Goal: Task Accomplishment & Management: Manage account settings

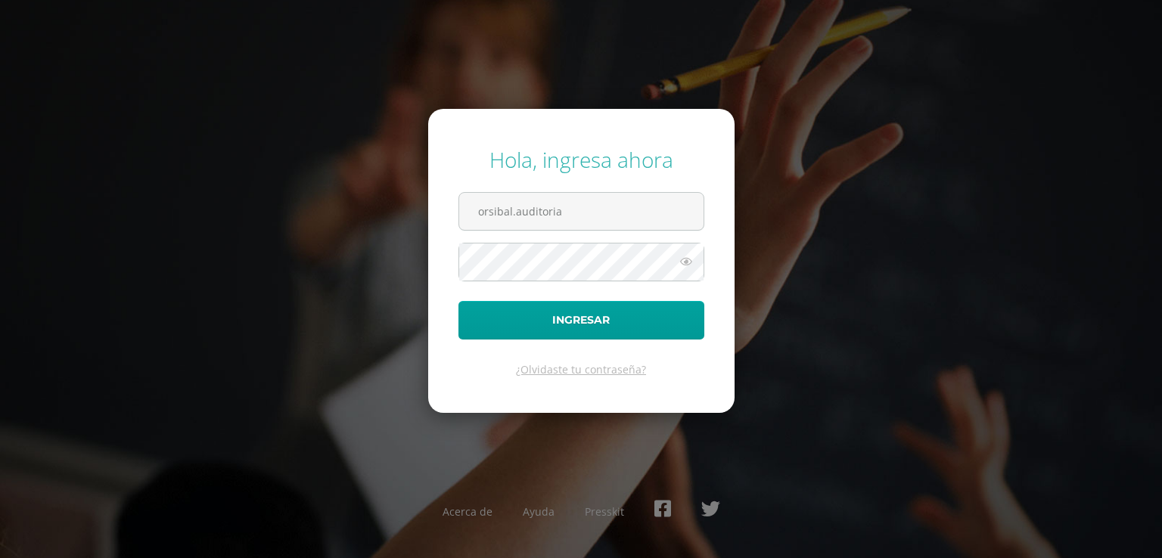
type input "orsibal.auditoria"
click at [545, 222] on input "text" at bounding box center [581, 211] width 244 height 37
type input "[EMAIL_ADDRESS][DOMAIN_NAME]"
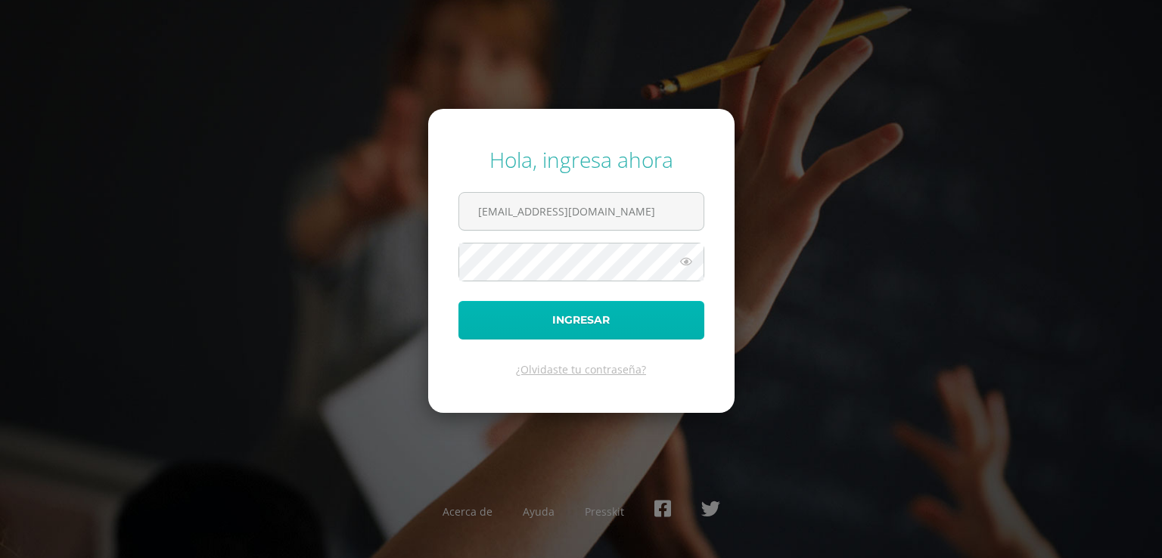
click at [569, 319] on button "Ingresar" at bounding box center [582, 320] width 246 height 39
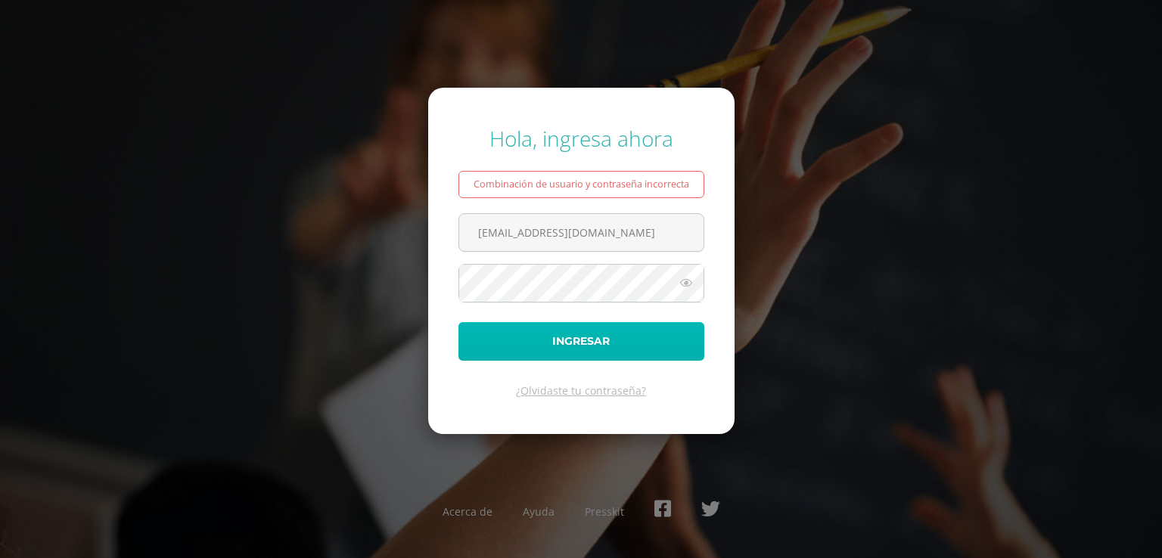
click at [571, 339] on button "Ingresar" at bounding box center [582, 341] width 246 height 39
click at [596, 340] on button "Ingresar" at bounding box center [582, 341] width 246 height 39
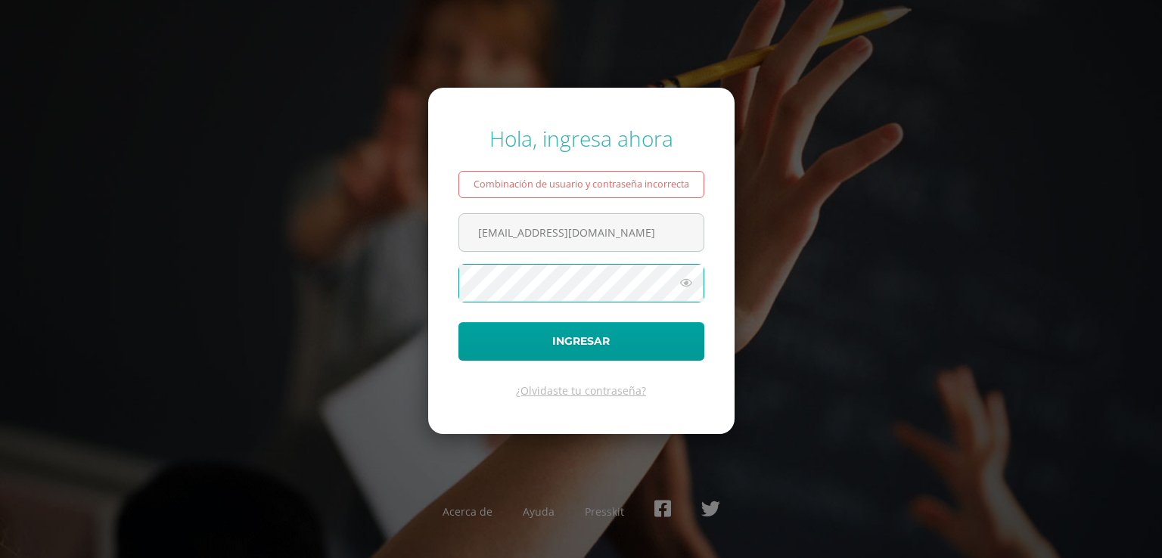
click at [459, 322] on button "Ingresar" at bounding box center [582, 341] width 246 height 39
click at [582, 389] on link "¿Olvidaste tu contraseña?" at bounding box center [581, 391] width 130 height 14
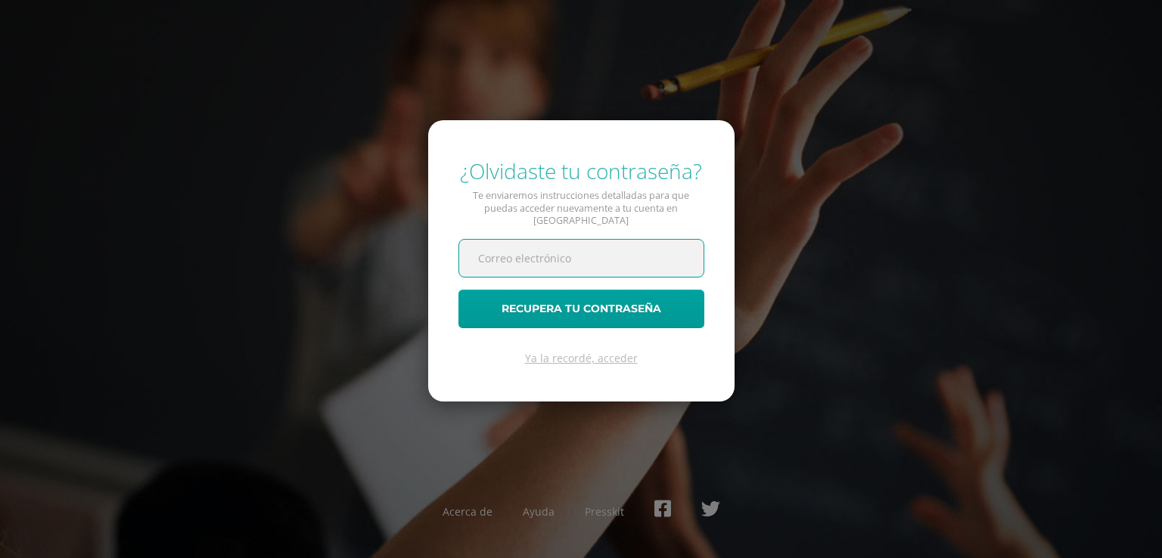
click at [521, 241] on input "text" at bounding box center [581, 258] width 244 height 37
type input "orsibal.auditoria@gmail.com"
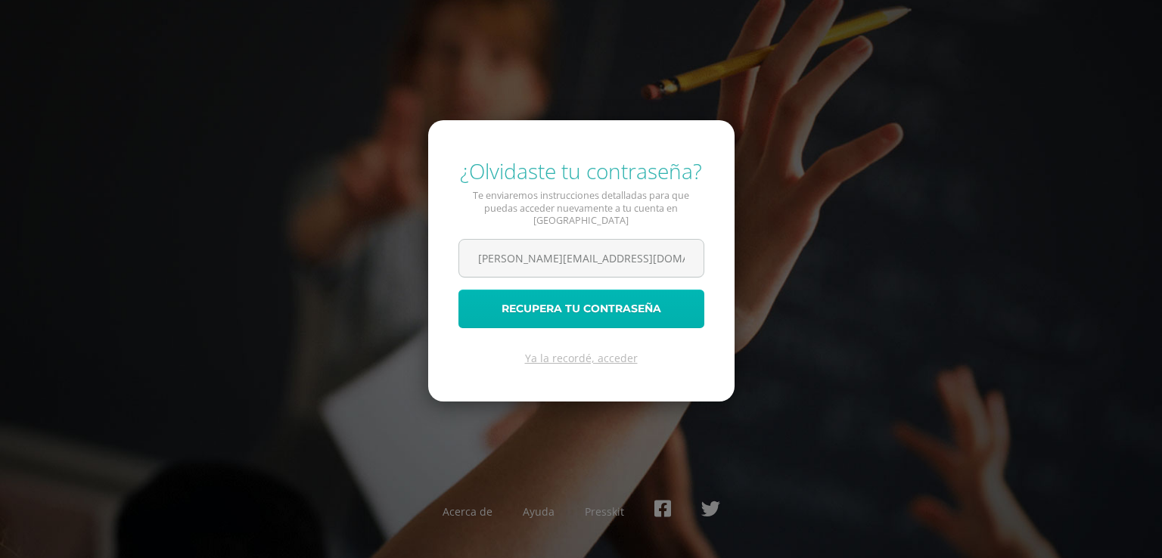
click at [583, 301] on button "Recupera tu contraseña" at bounding box center [582, 309] width 246 height 39
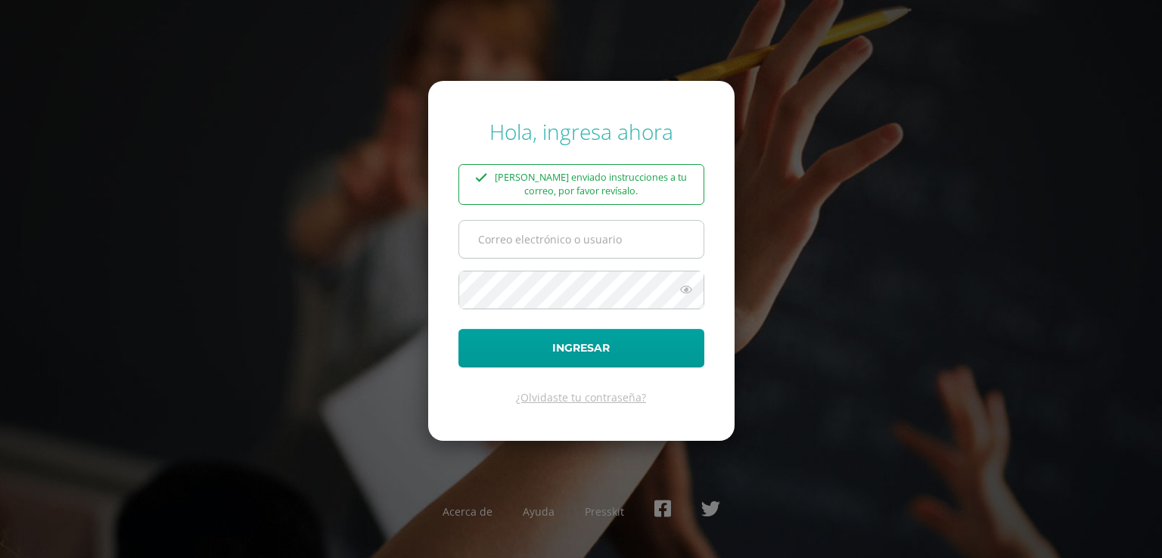
click at [557, 243] on input "text" at bounding box center [581, 239] width 244 height 37
type input "[PERSON_NAME][EMAIL_ADDRESS][DOMAIN_NAME]"
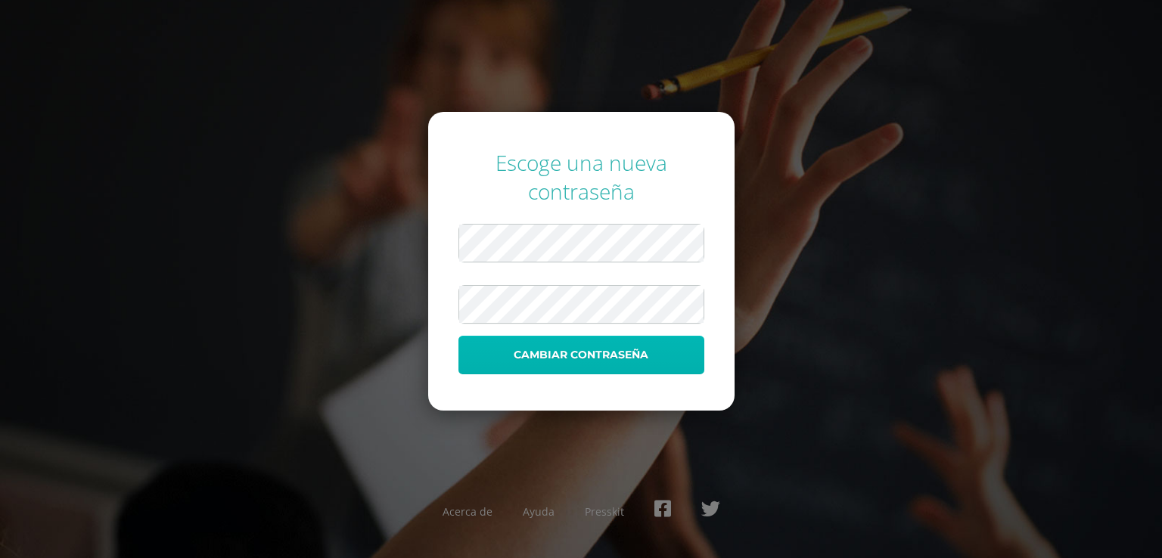
click at [578, 352] on button "Cambiar contraseña" at bounding box center [582, 355] width 246 height 39
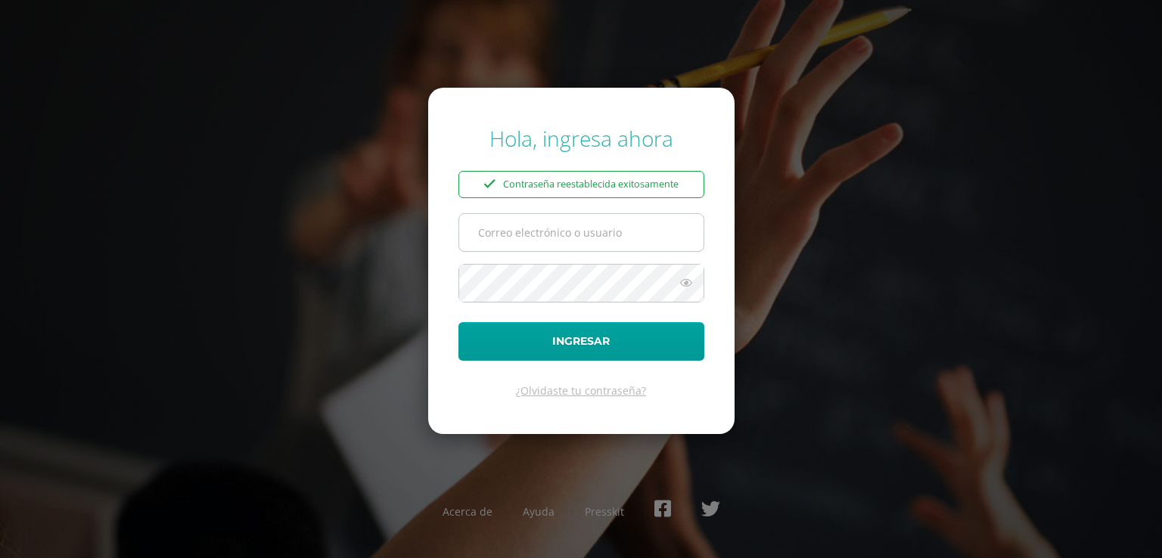
click at [536, 226] on input "text" at bounding box center [581, 232] width 244 height 37
type input "[EMAIL_ADDRESS][DOMAIN_NAME]"
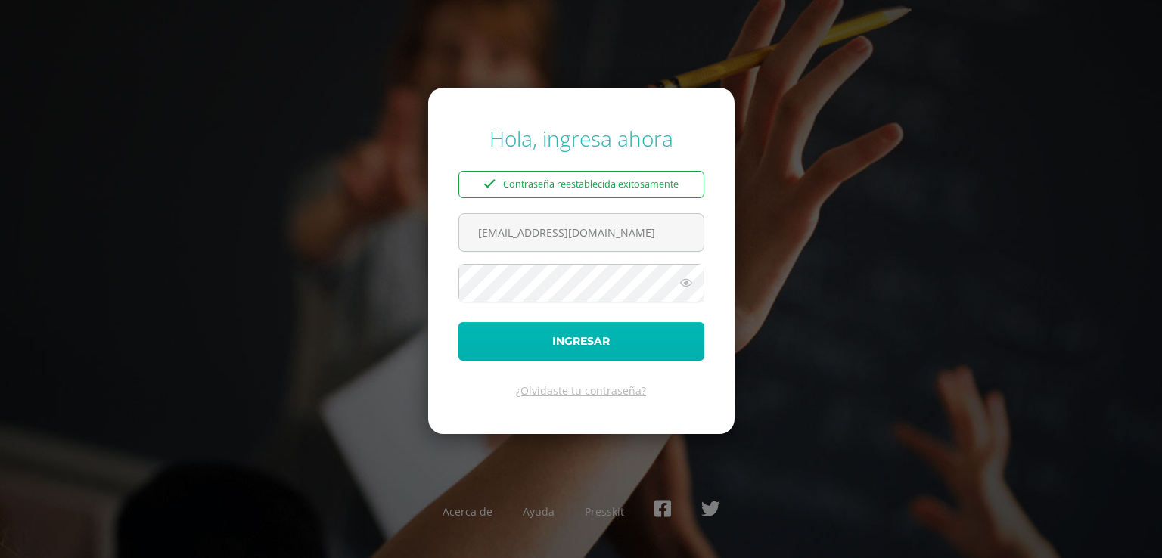
click at [566, 335] on button "Ingresar" at bounding box center [582, 341] width 246 height 39
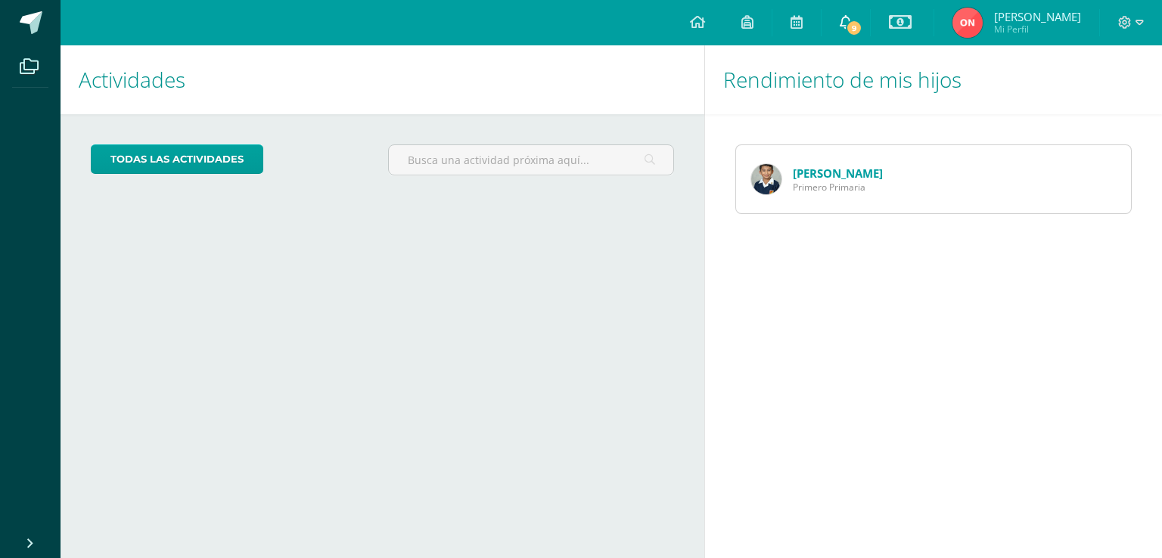
click at [852, 22] on icon at bounding box center [846, 22] width 12 height 14
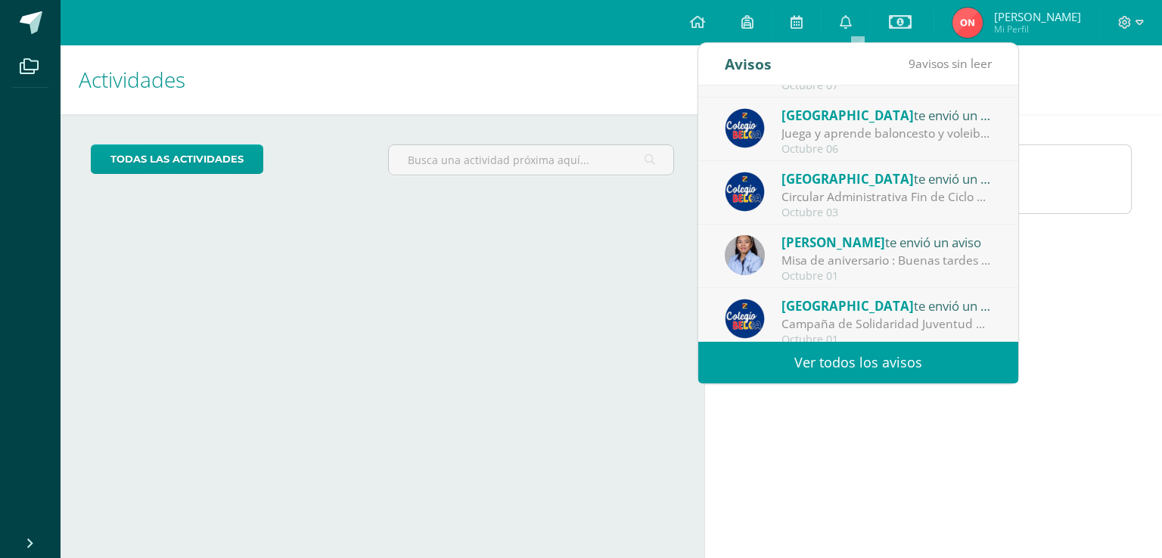
scroll to position [251, 0]
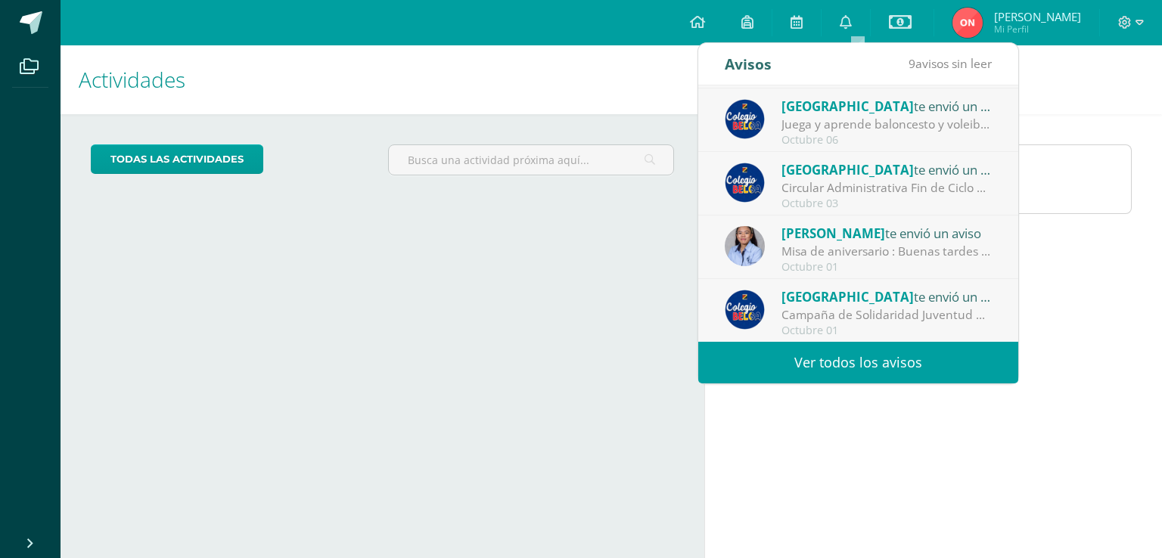
click at [876, 352] on link "Ver todos los avisos" at bounding box center [858, 363] width 320 height 42
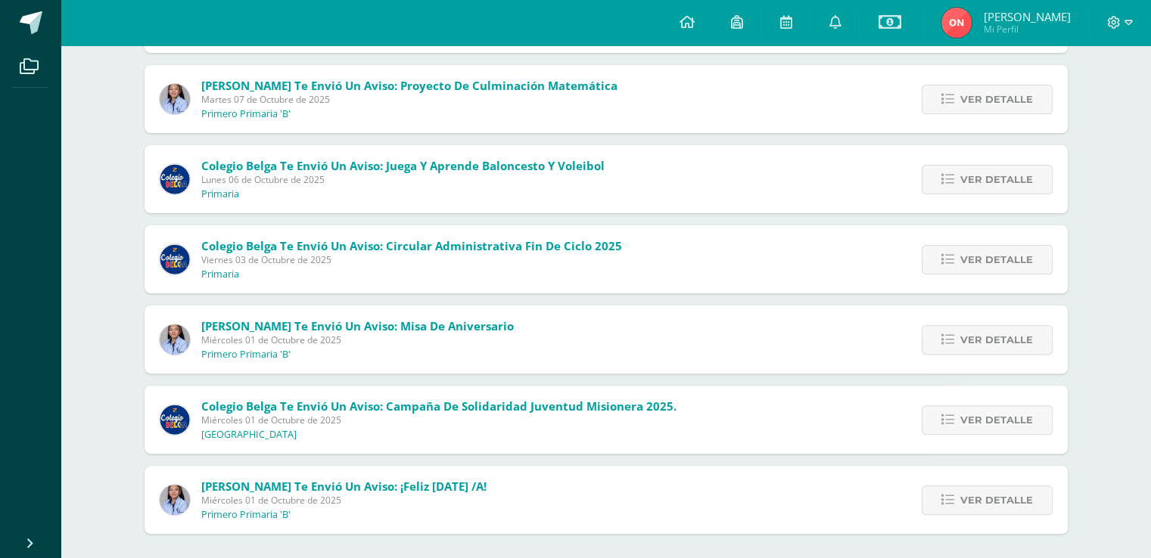
scroll to position [415, 0]
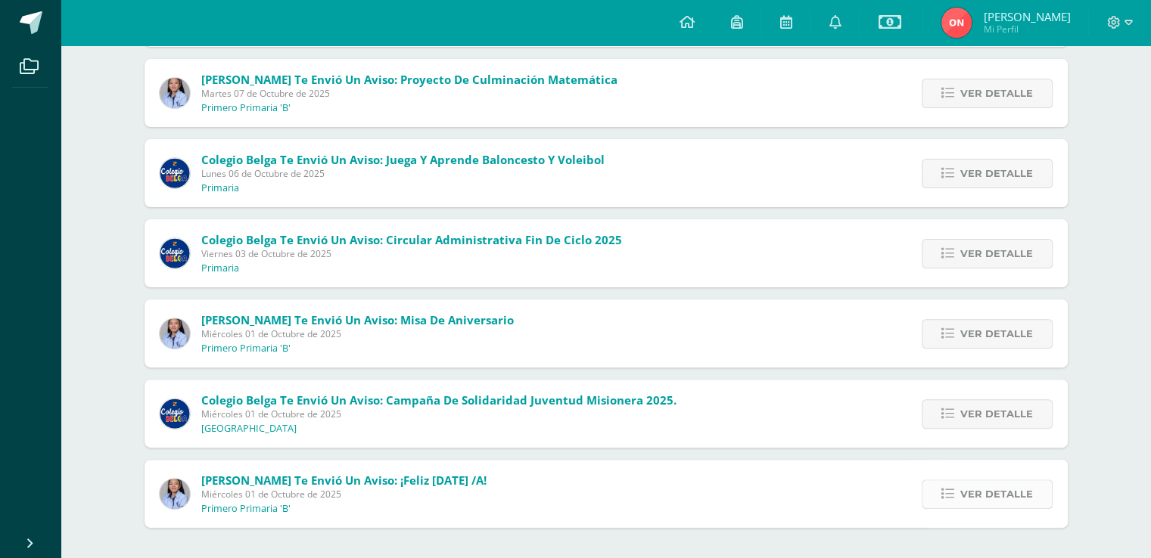
click at [1001, 494] on span "Ver detalle" at bounding box center [996, 495] width 73 height 28
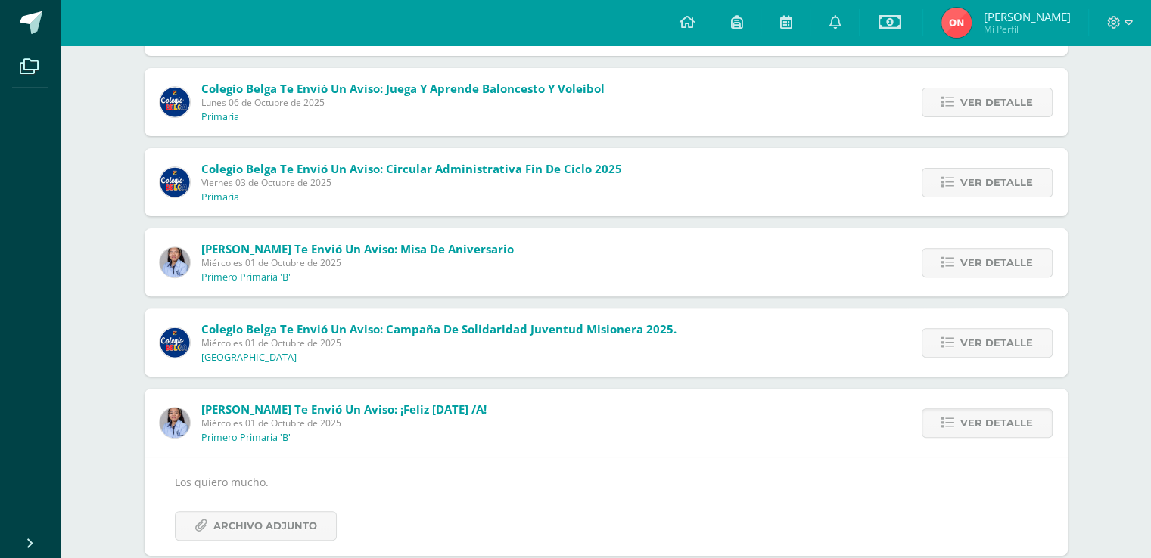
scroll to position [514, 0]
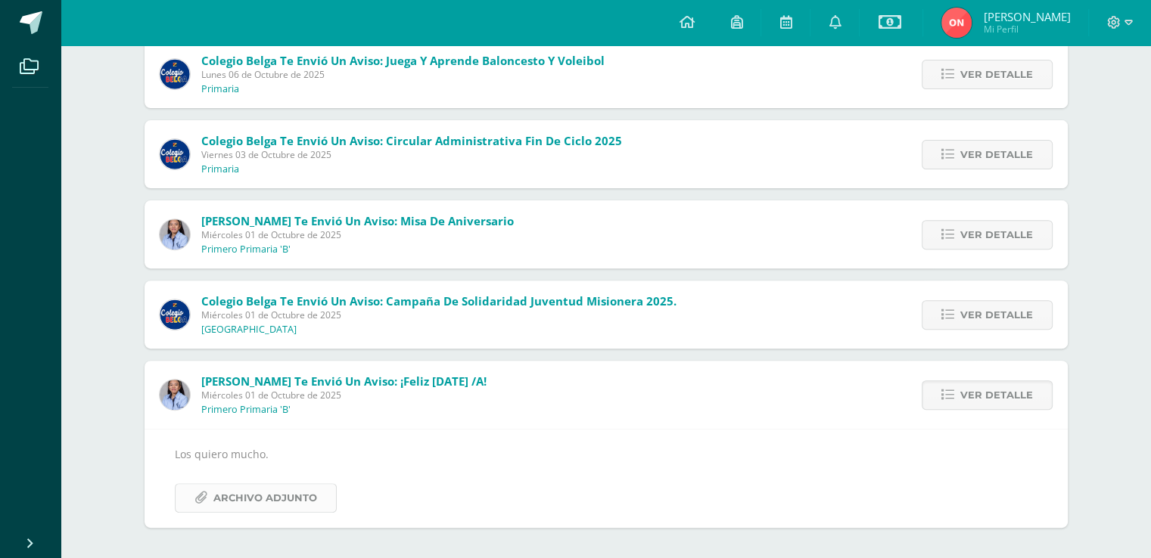
click at [276, 505] on span "Archivo Adjunto" at bounding box center [265, 498] width 104 height 28
click at [997, 315] on span "Ver detalle" at bounding box center [996, 315] width 73 height 28
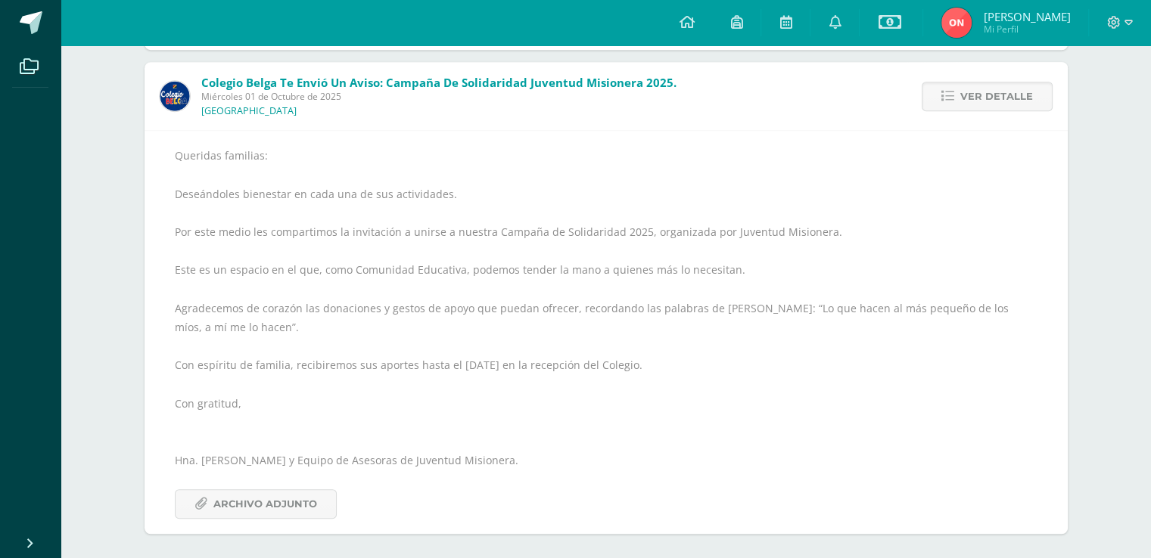
scroll to position [739, 0]
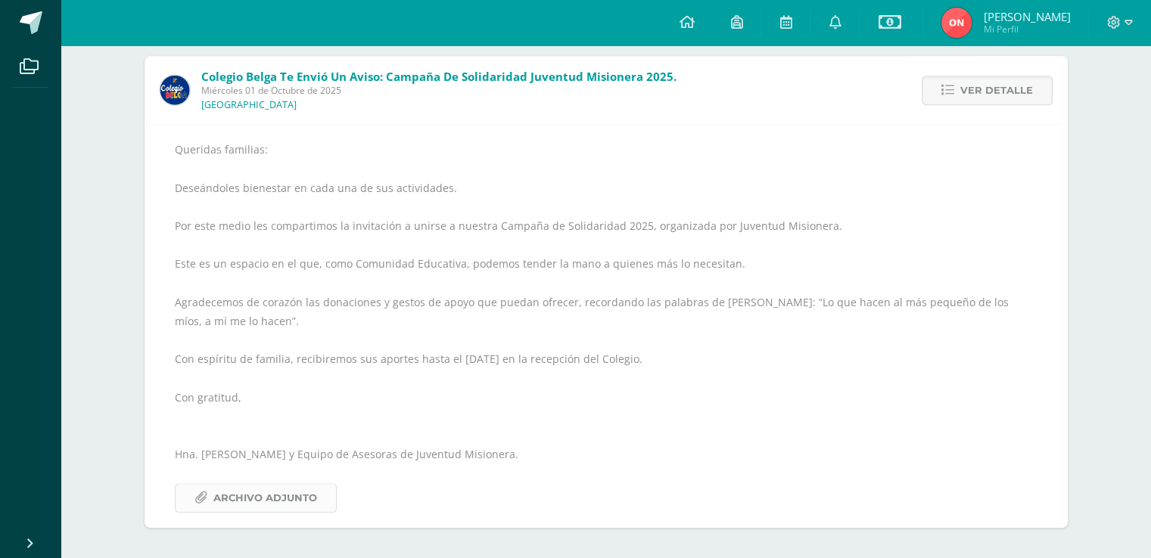
click at [273, 495] on span "Archivo Adjunto" at bounding box center [265, 498] width 104 height 28
click at [841, 22] on icon at bounding box center [835, 22] width 12 height 14
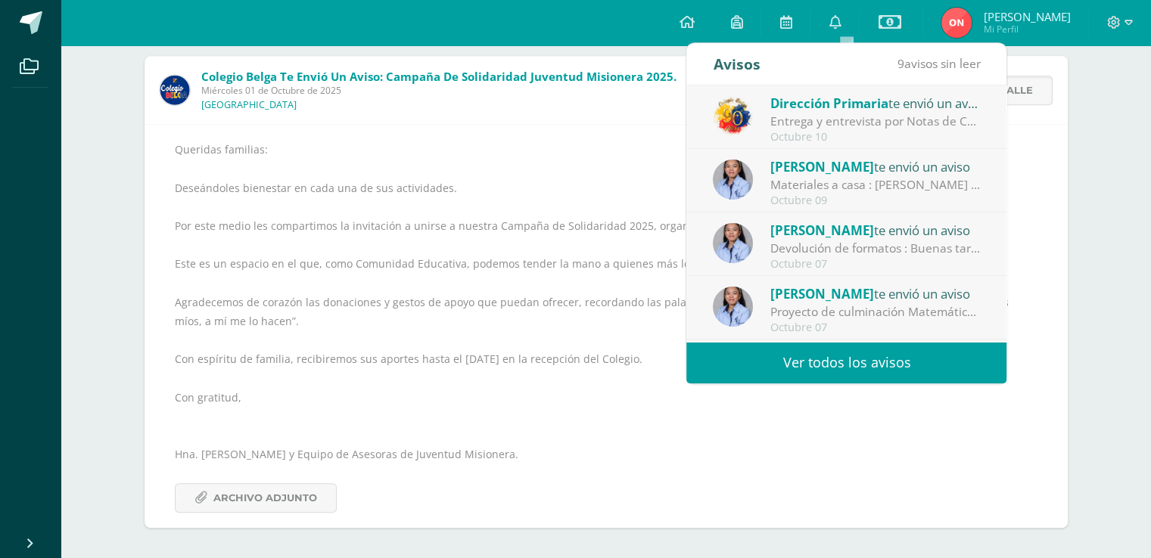
click at [900, 364] on link "Ver todos los avisos" at bounding box center [846, 363] width 320 height 42
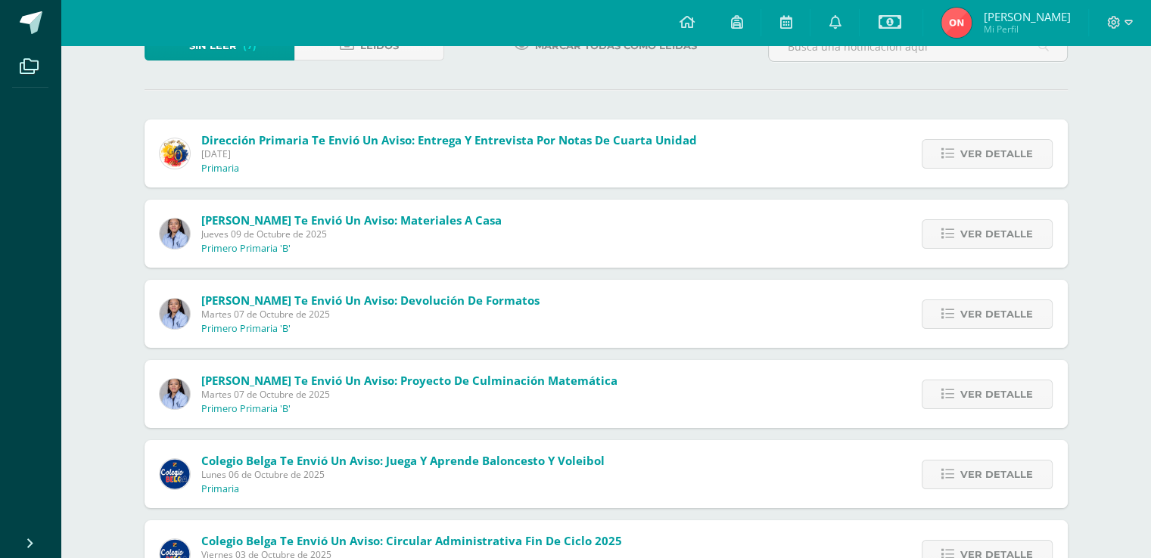
scroll to position [254, 0]
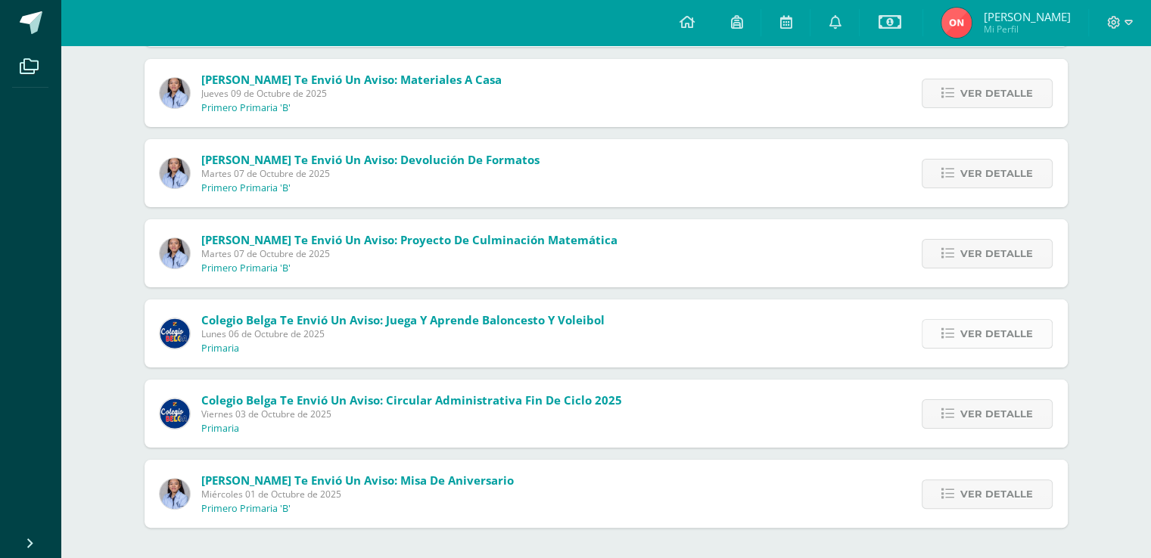
click at [989, 331] on span "Ver detalle" at bounding box center [996, 334] width 73 height 28
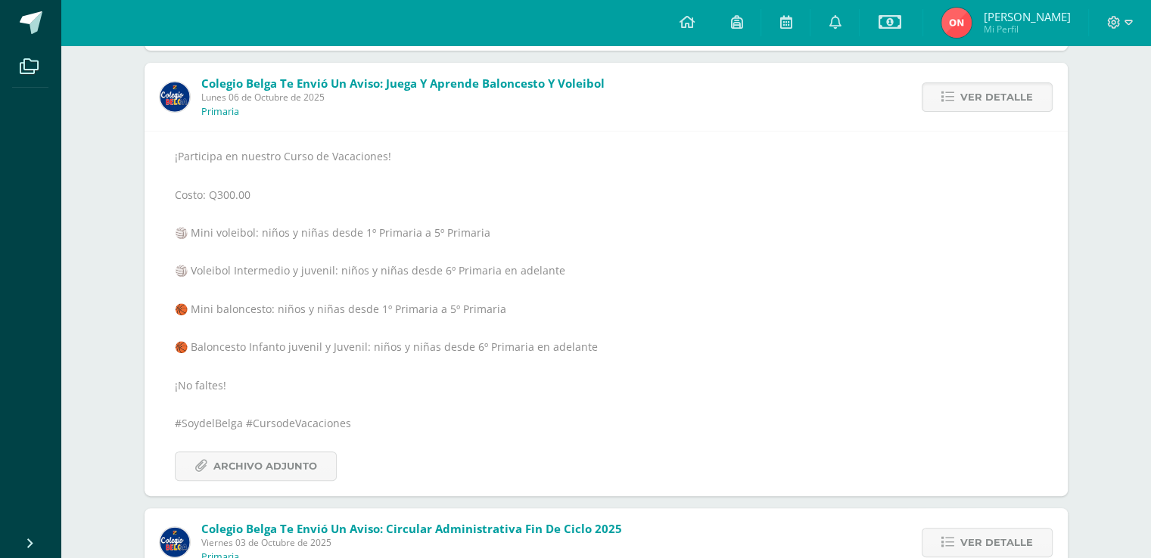
scroll to position [505, 0]
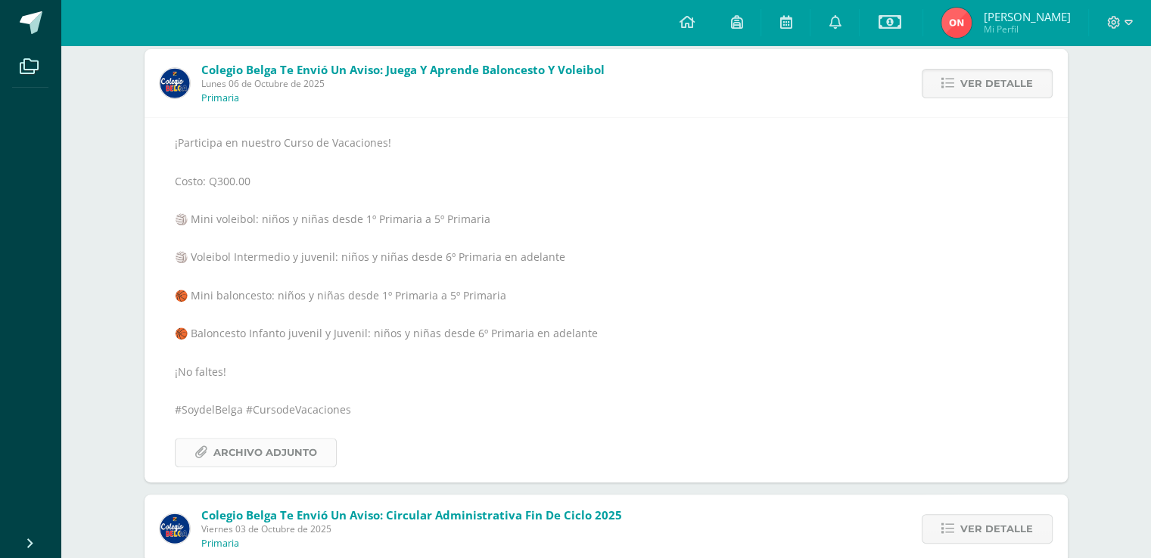
click at [269, 449] on span "Archivo Adjunto" at bounding box center [265, 453] width 104 height 28
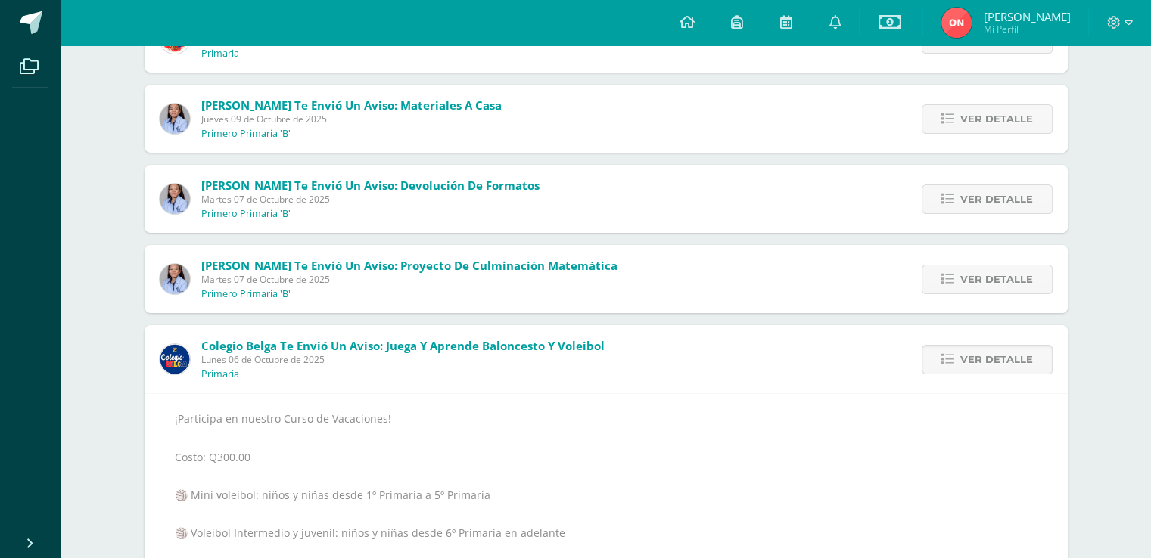
scroll to position [225, 0]
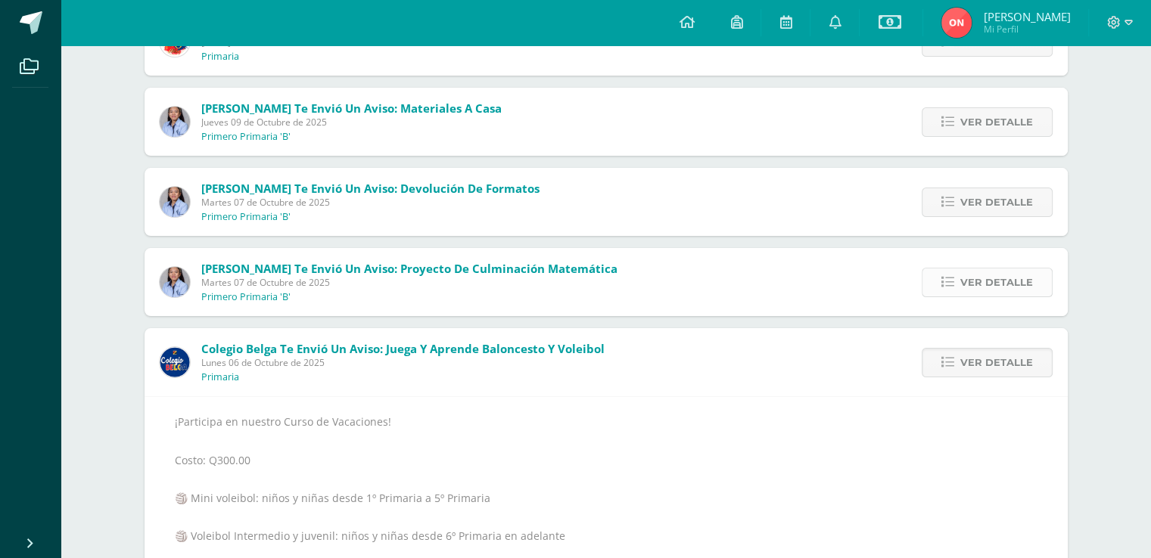
click at [1021, 288] on span "Ver detalle" at bounding box center [996, 283] width 73 height 28
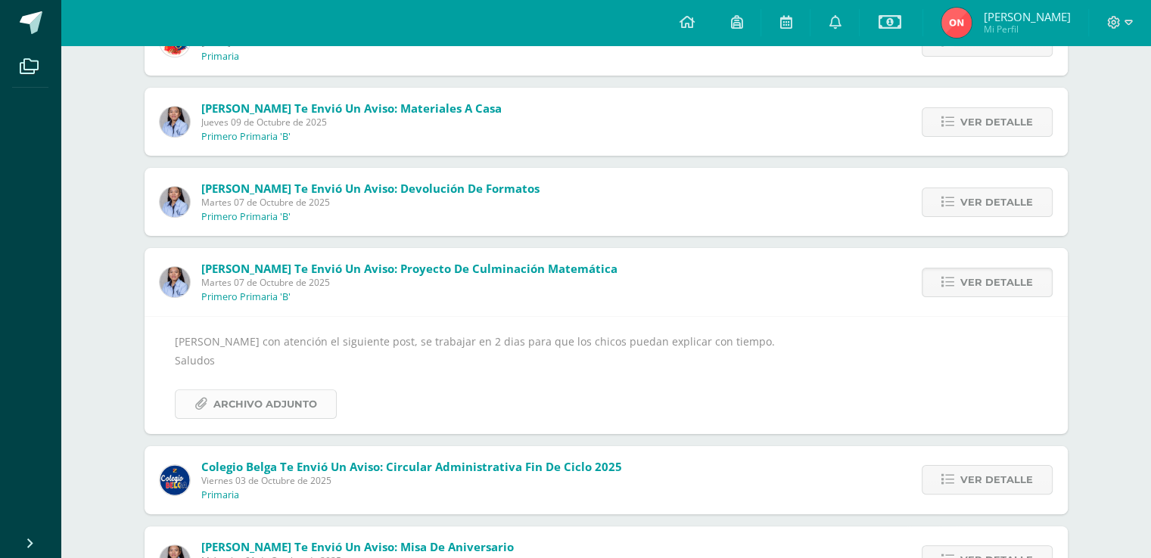
click at [277, 404] on span "Archivo Adjunto" at bounding box center [265, 404] width 104 height 28
click at [992, 188] on span "Ver detalle" at bounding box center [996, 202] width 73 height 28
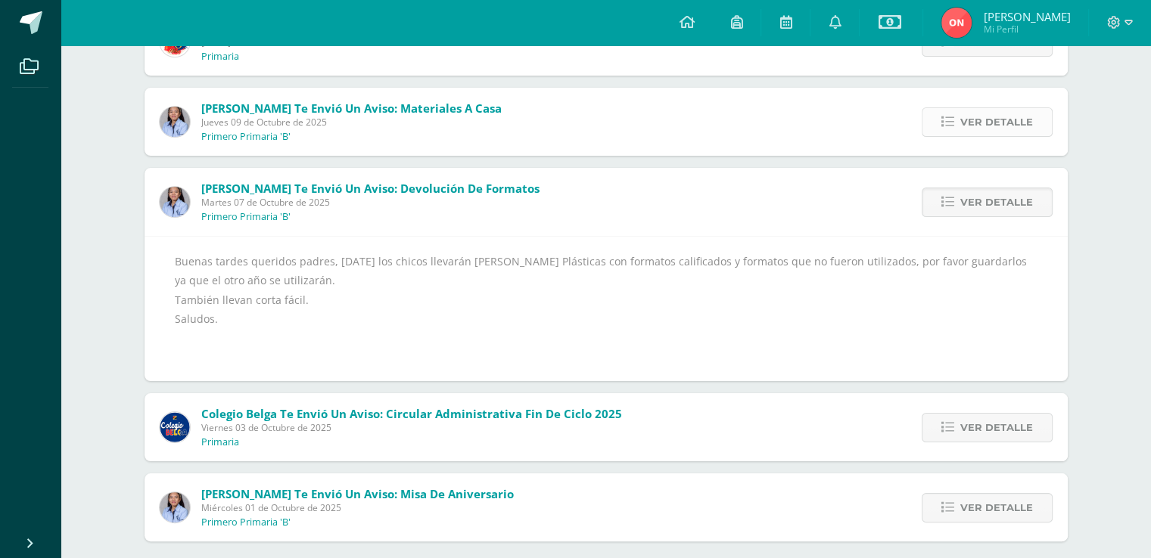
click at [978, 120] on span "Ver detalle" at bounding box center [996, 122] width 73 height 28
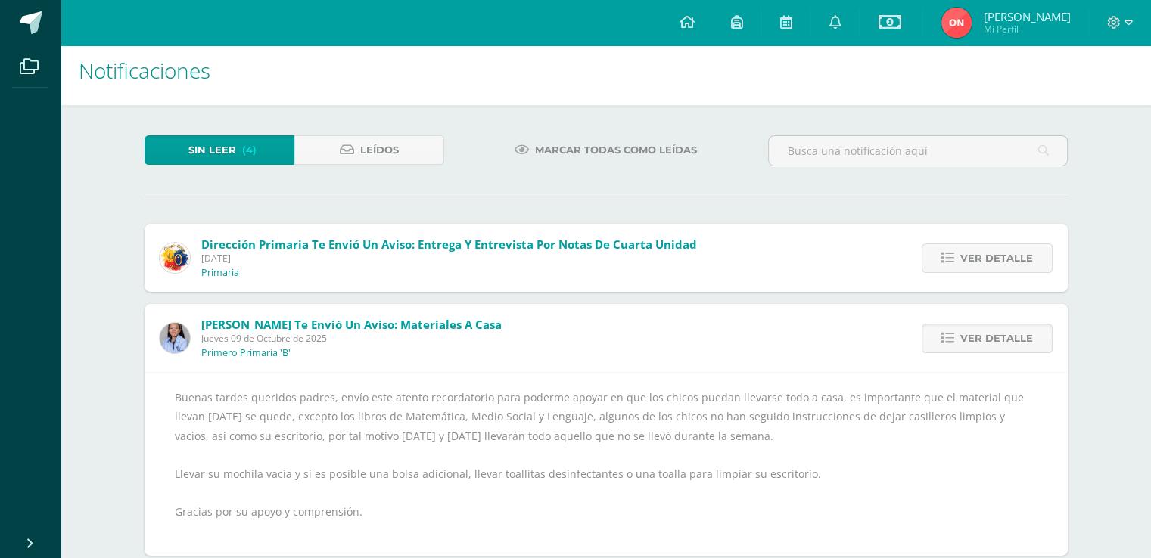
scroll to position [0, 0]
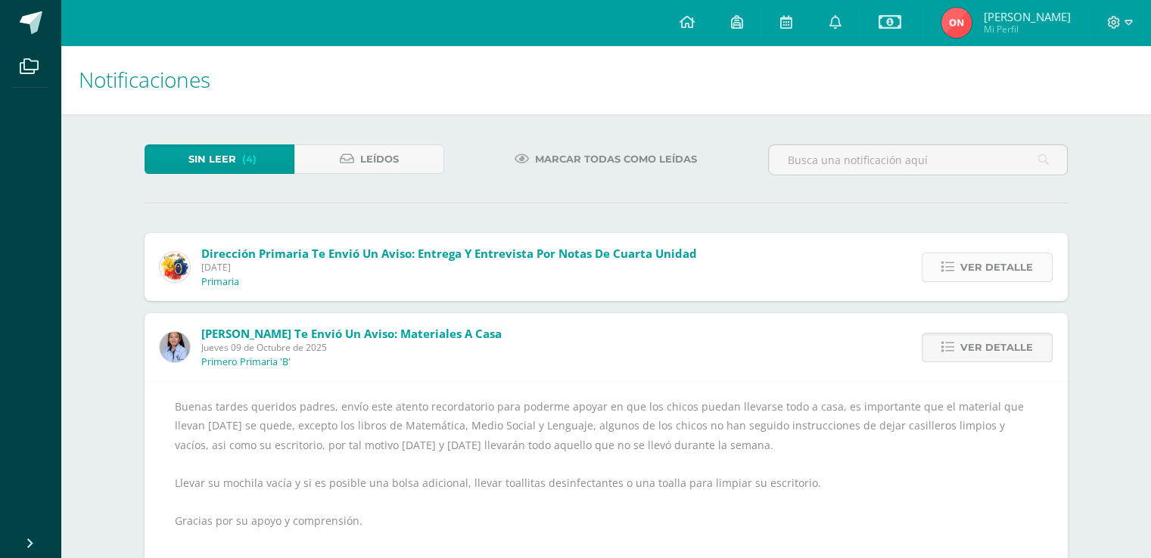
click at [989, 258] on span "Ver detalle" at bounding box center [996, 267] width 73 height 28
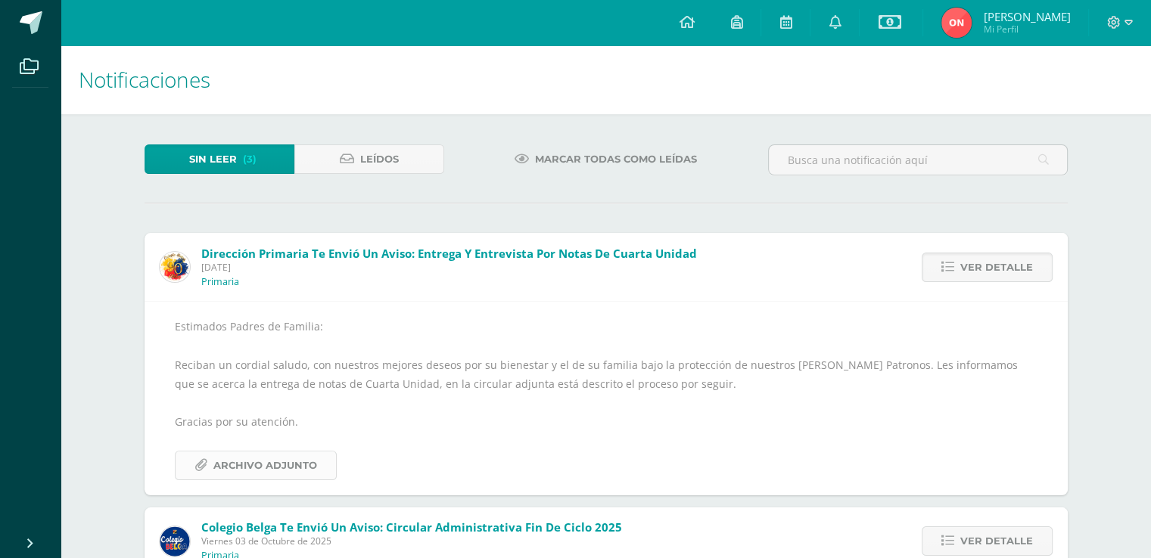
click at [269, 463] on span "Archivo Adjunto" at bounding box center [265, 466] width 104 height 28
click at [236, 163] on link "Sin leer (3)" at bounding box center [220, 160] width 150 height 30
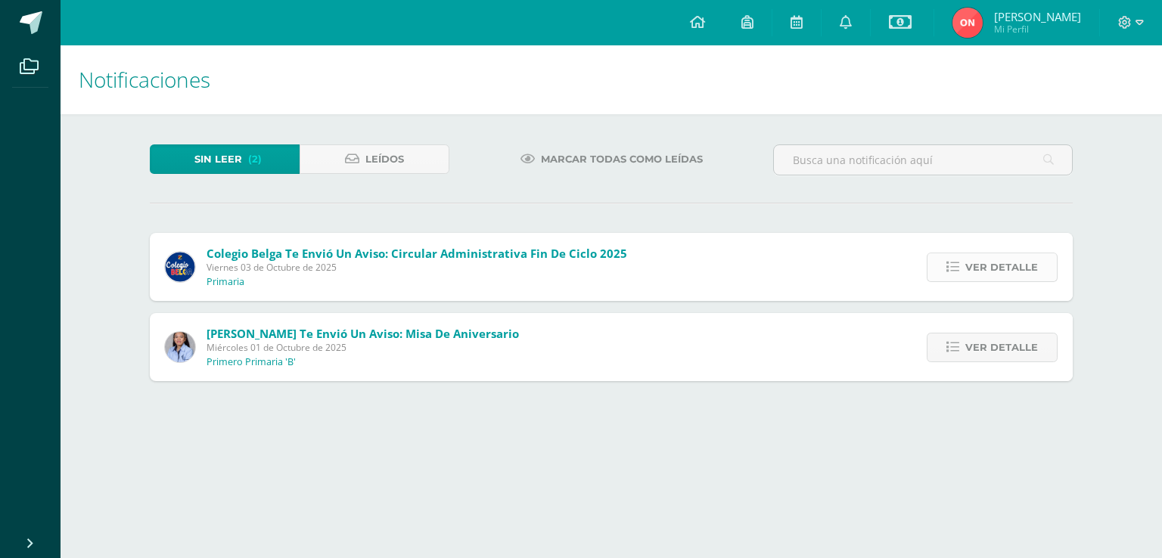
click at [1015, 259] on span "Ver detalle" at bounding box center [1002, 267] width 73 height 28
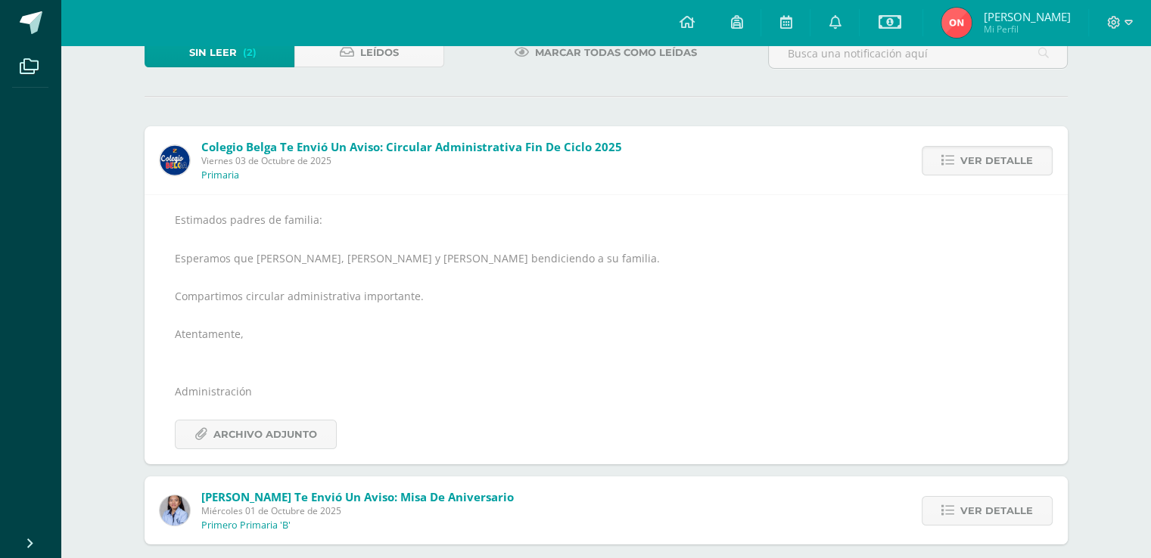
scroll to position [124, 0]
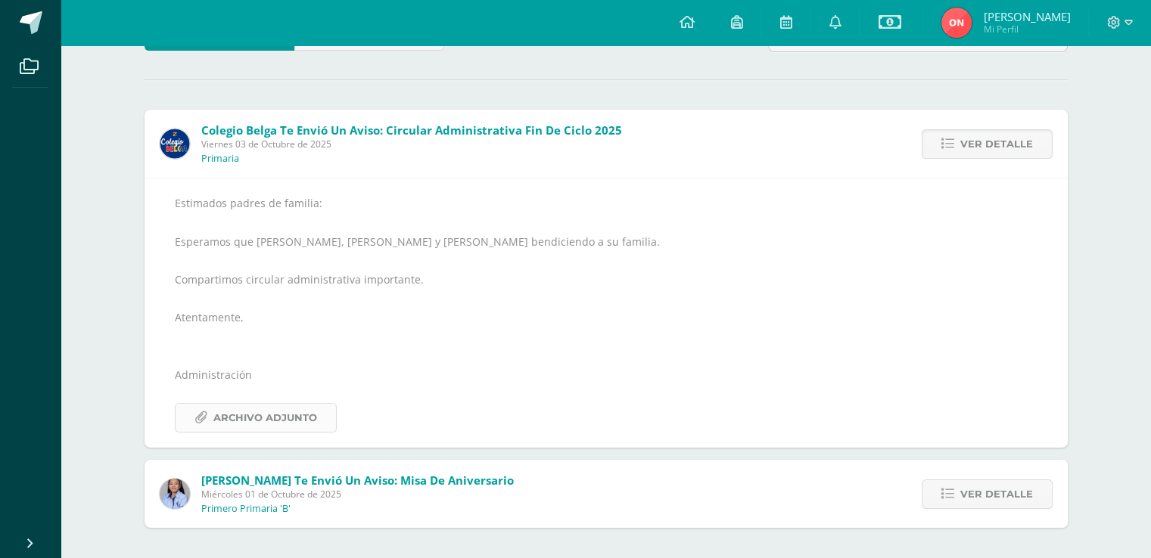
click at [250, 421] on span "Archivo Adjunto" at bounding box center [265, 418] width 104 height 28
click at [1019, 499] on span "Ver detalle" at bounding box center [996, 495] width 73 height 28
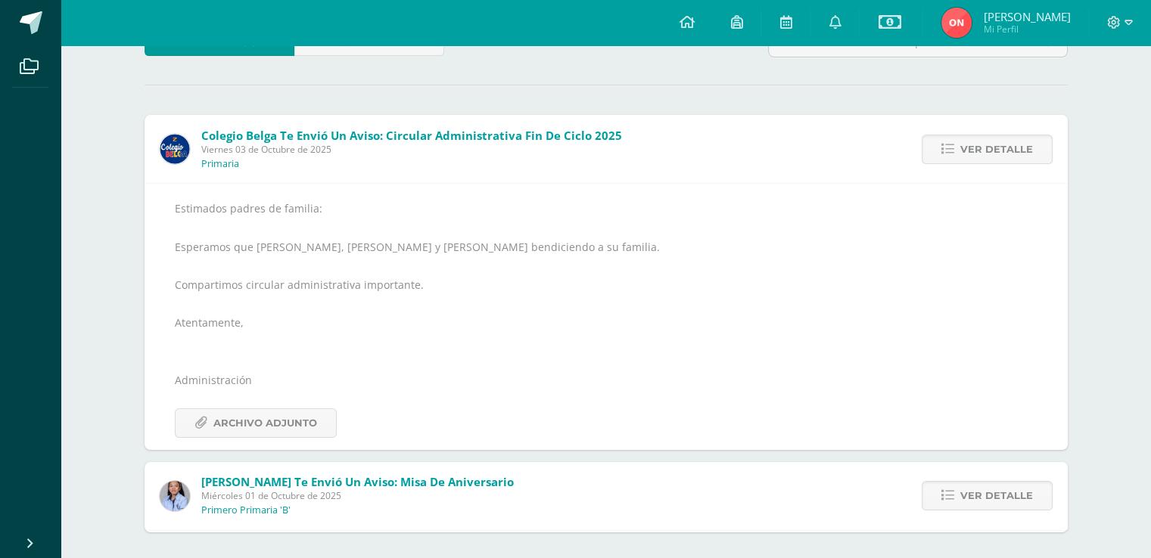
scroll to position [0, 0]
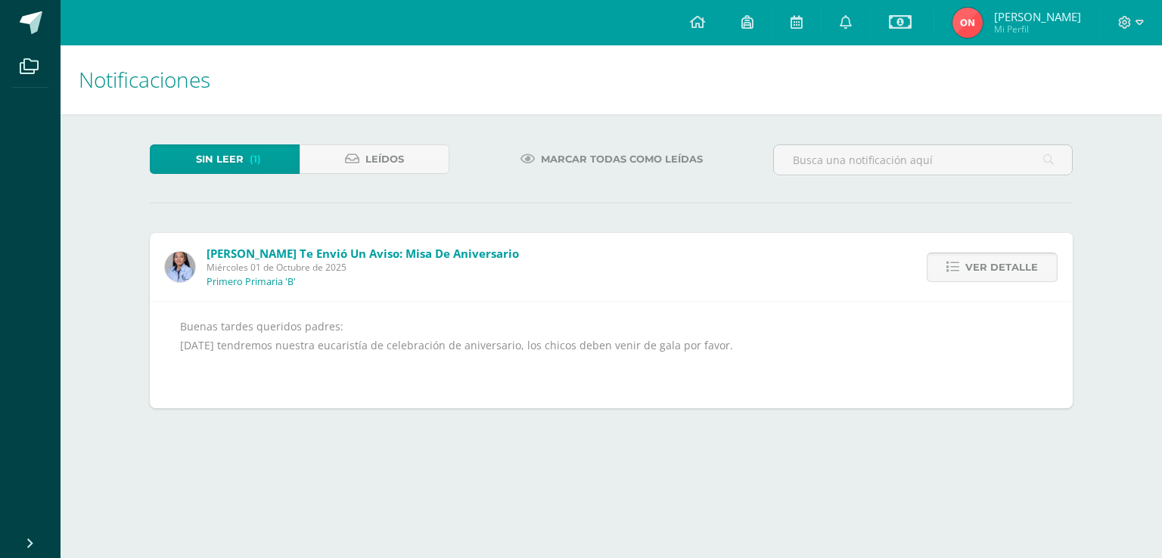
click at [997, 261] on span "Ver detalle" at bounding box center [1002, 267] width 73 height 28
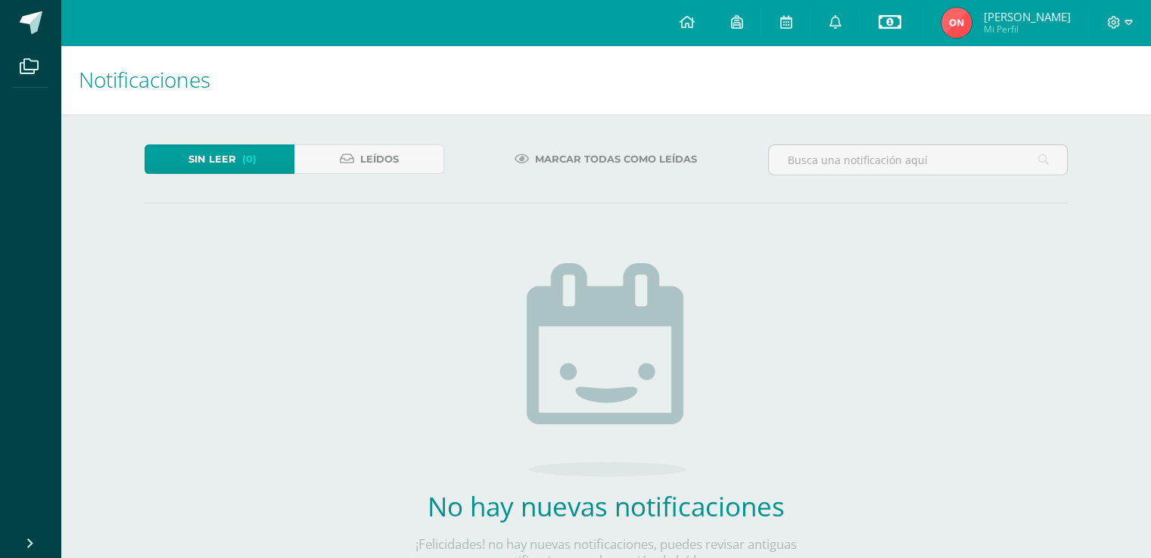
click at [900, 21] on icon at bounding box center [889, 22] width 23 height 18
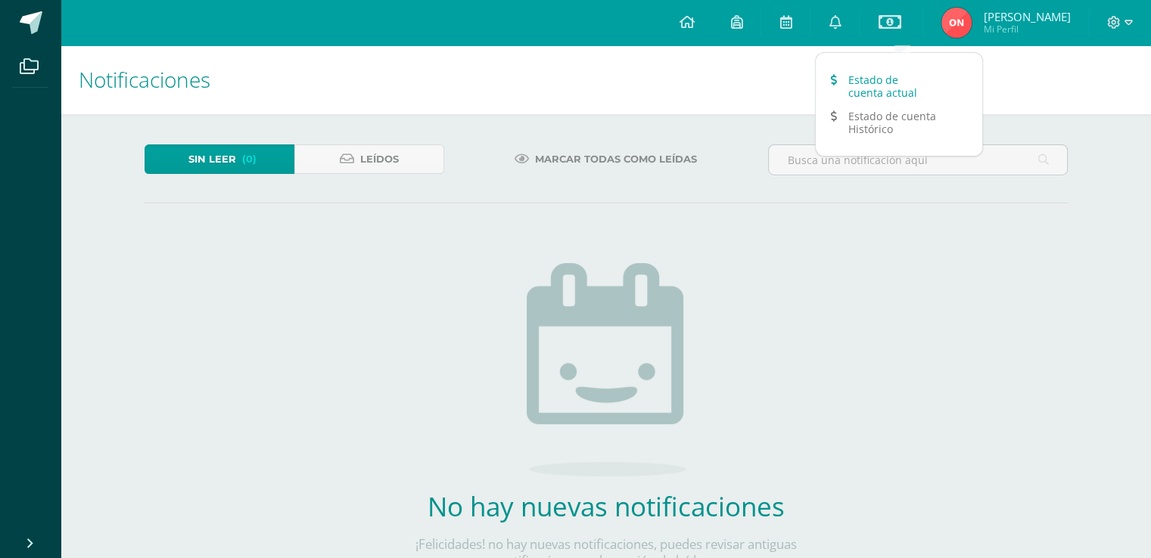
click at [897, 82] on link "Estado de cuenta actual" at bounding box center [899, 86] width 166 height 36
click at [884, 127] on link "Estado de cuenta Histórico" at bounding box center [899, 122] width 166 height 36
click at [1132, 23] on div at bounding box center [1120, 22] width 62 height 45
click at [1132, 20] on div at bounding box center [1120, 22] width 62 height 45
click at [1124, 23] on icon at bounding box center [1128, 23] width 8 height 14
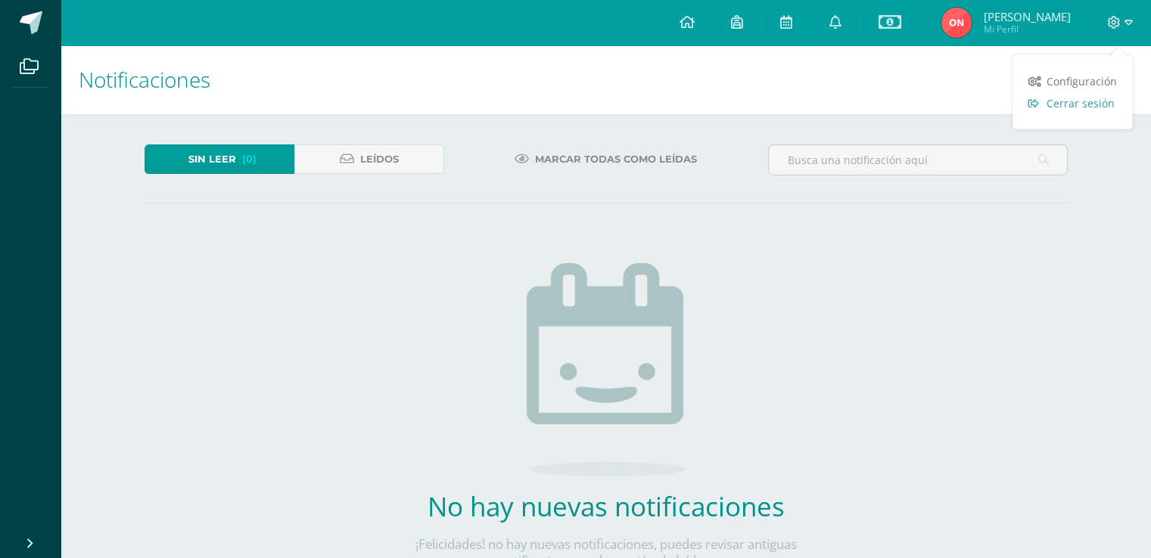
click at [1085, 104] on span "Cerrar sesión" at bounding box center [1081, 103] width 68 height 14
